Goal: Book appointment/travel/reservation

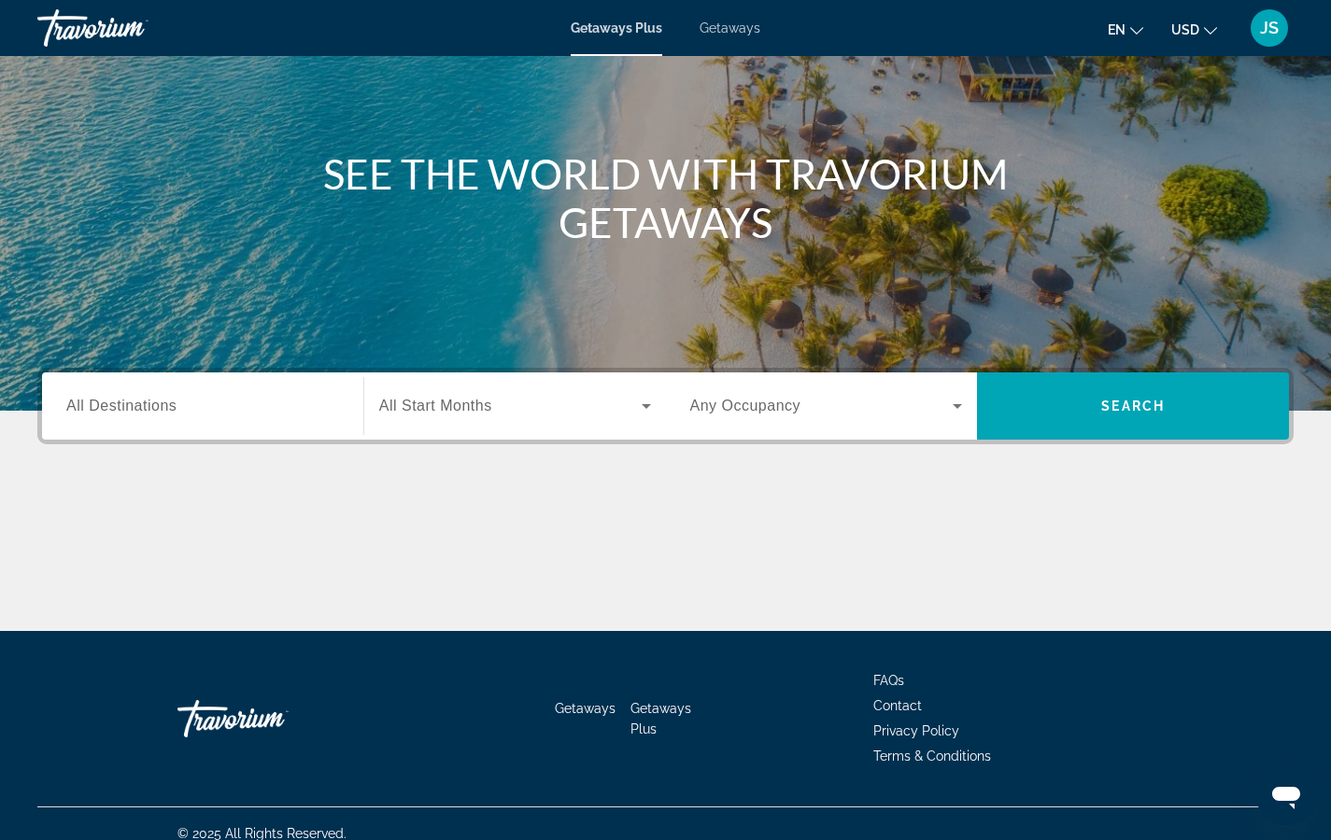
scroll to position [169, 0]
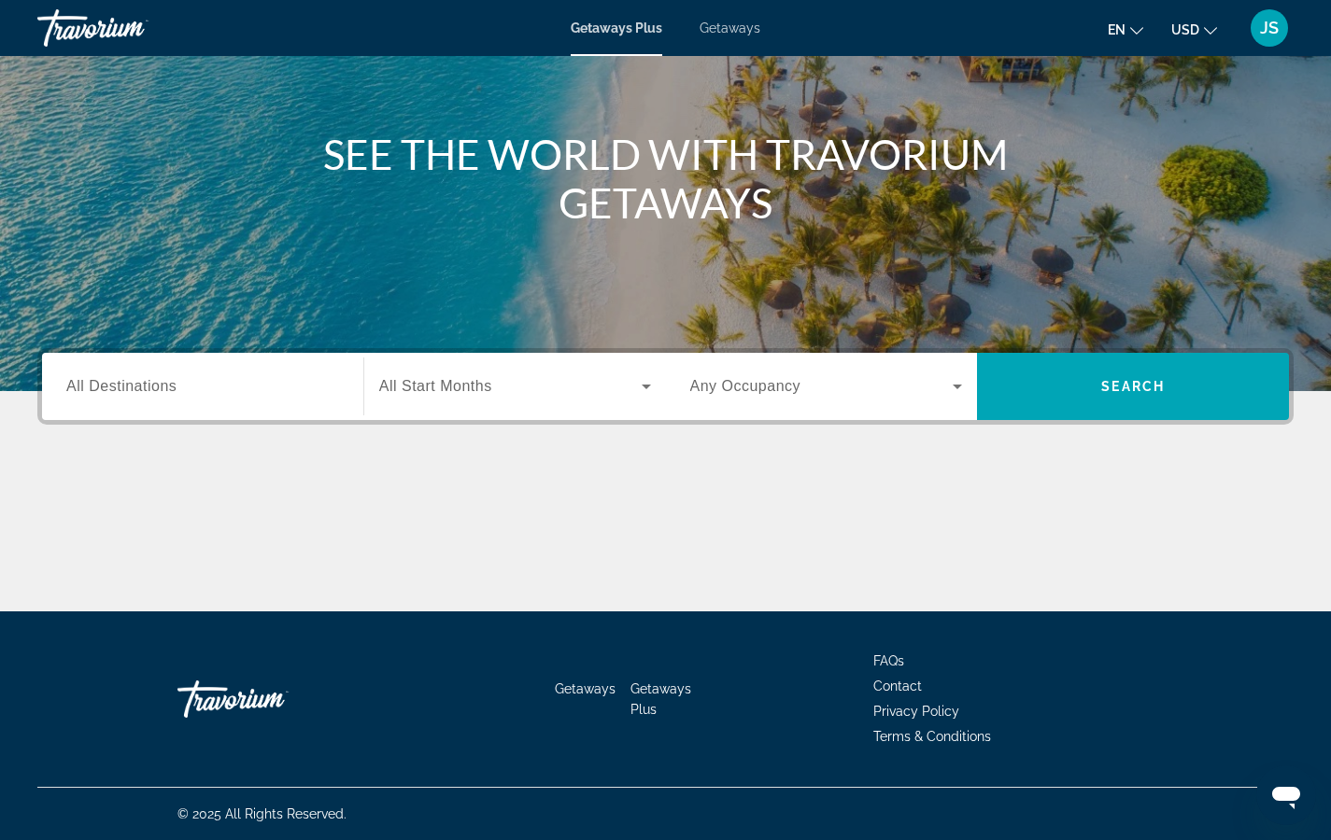
click at [130, 379] on span "All Destinations" at bounding box center [121, 386] width 110 height 16
click at [130, 379] on input "Destination All Destinations" at bounding box center [202, 387] width 273 height 22
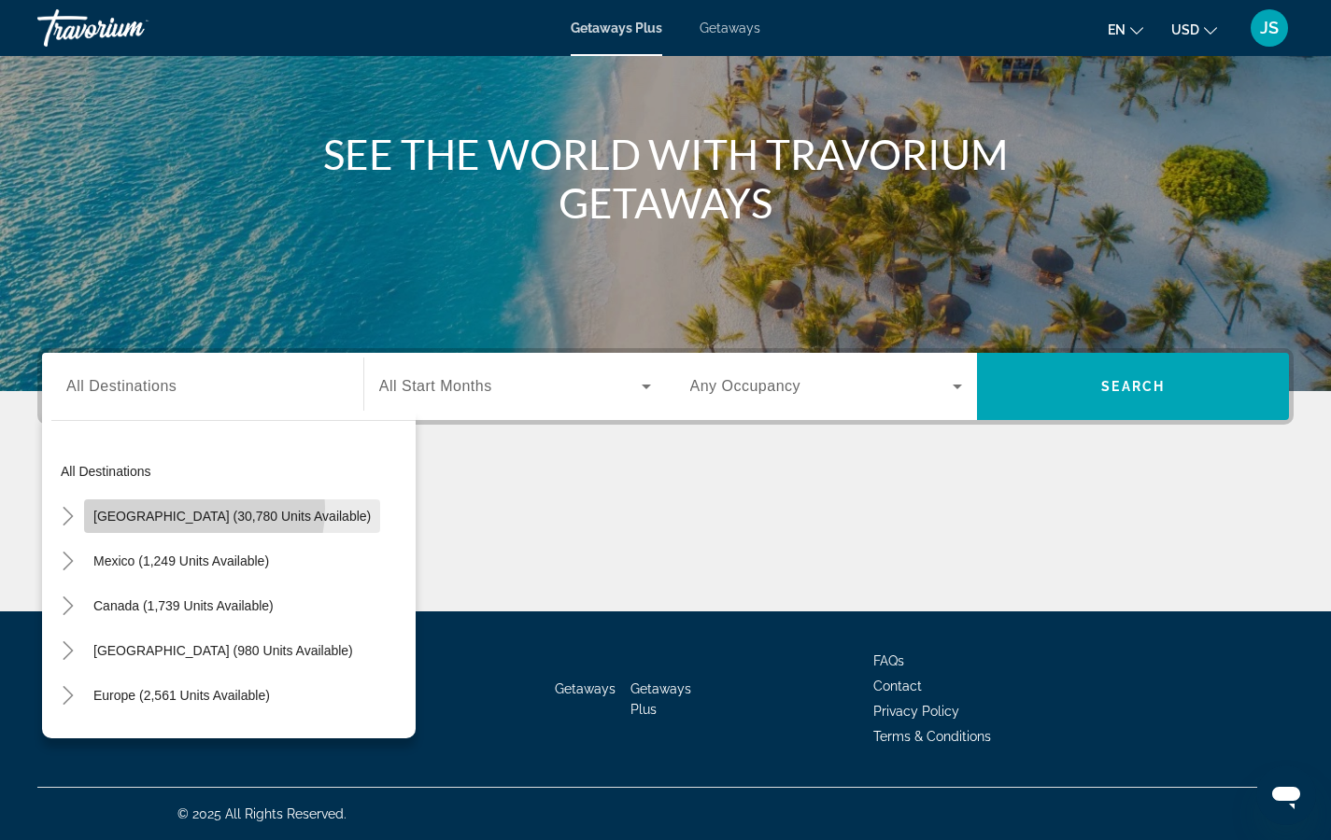
click at [176, 508] on span "Search widget" at bounding box center [232, 516] width 296 height 45
type input "**********"
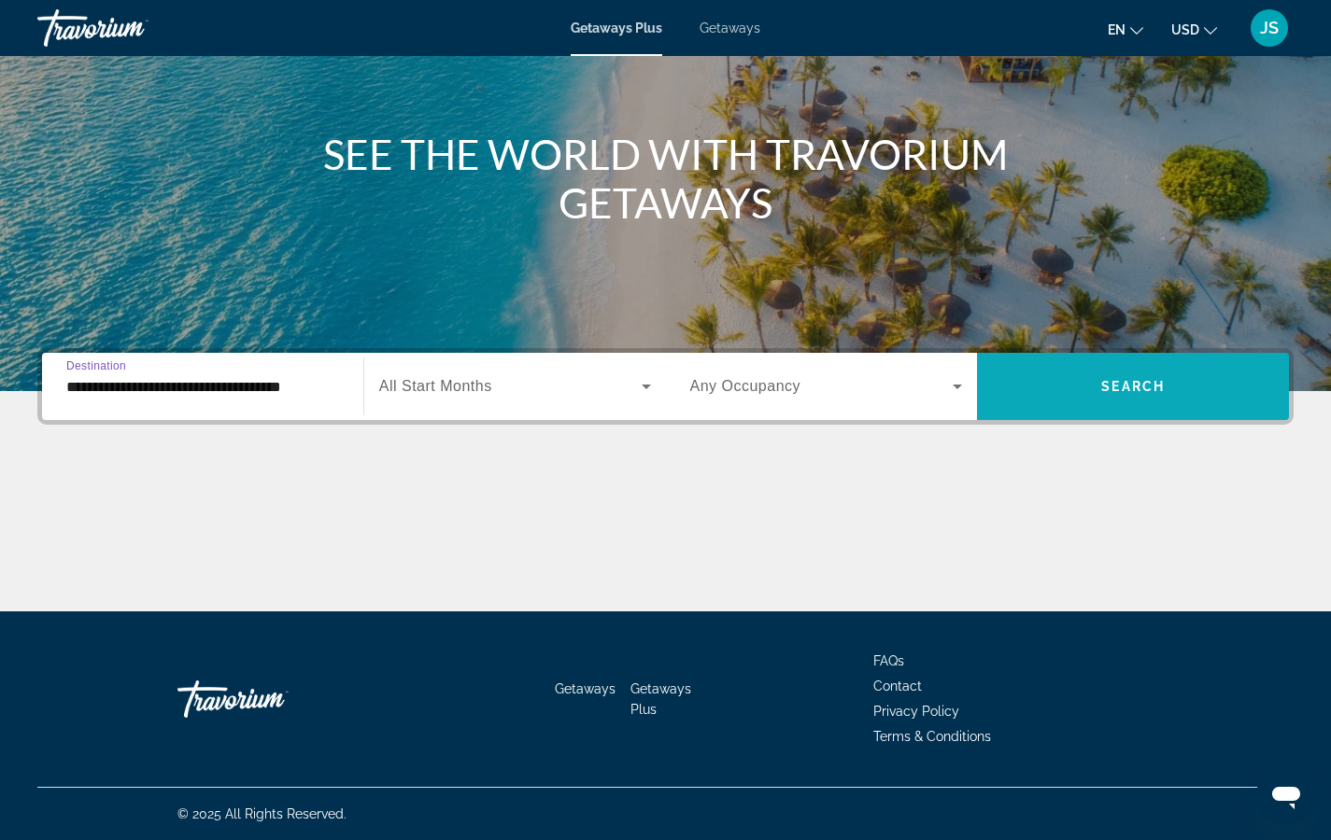
click at [1048, 384] on span "Search widget" at bounding box center [1133, 386] width 312 height 45
